Goal: Find contact information: Find contact information

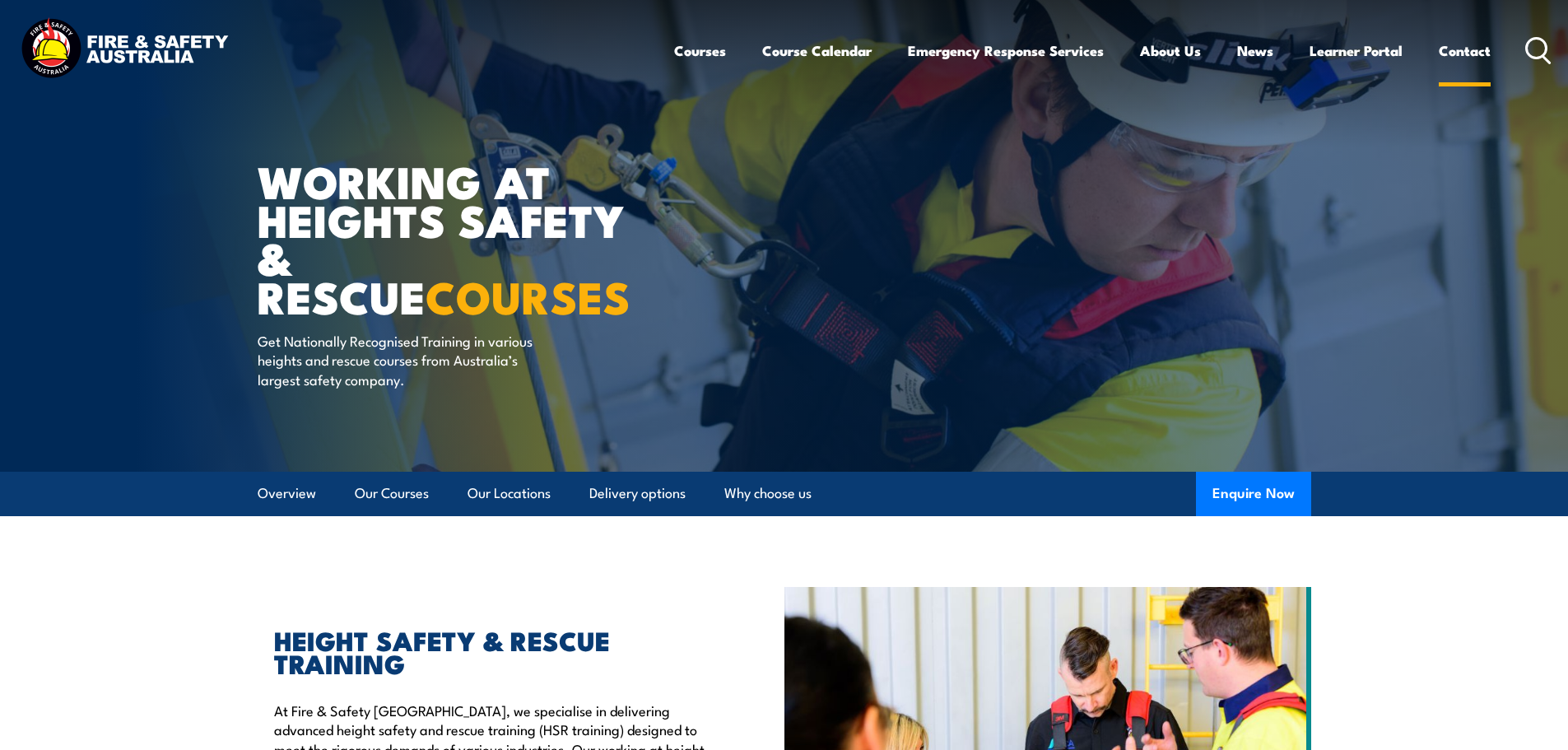
click at [1466, 54] on link "Contact" at bounding box center [1465, 51] width 52 height 44
